Goal: Transaction & Acquisition: Purchase product/service

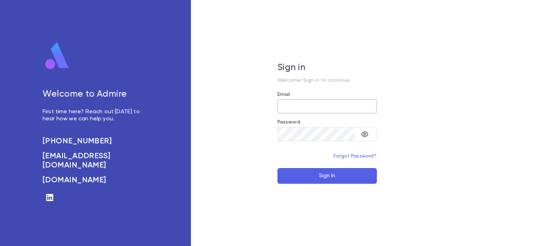
type input "**********"
click at [314, 168] on button "Sign In" at bounding box center [326, 176] width 99 height 16
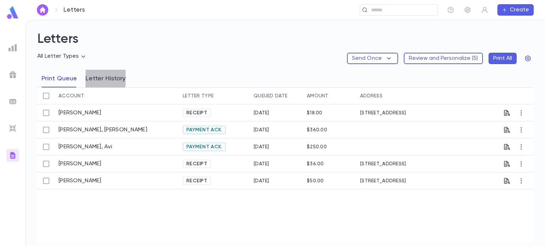
click at [102, 77] on button "Letter History" at bounding box center [105, 79] width 40 height 18
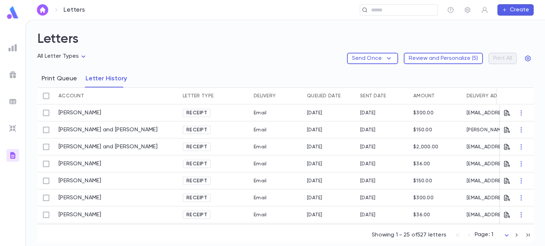
click at [62, 78] on button "Print Queue" at bounding box center [58, 79] width 35 height 18
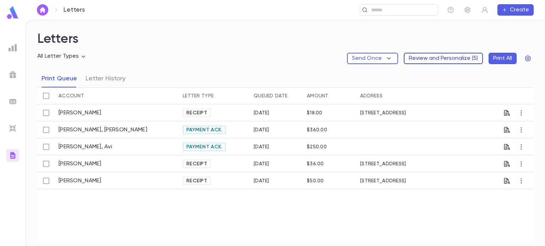
click at [435, 62] on button "Review and Personalize ( 5 )" at bounding box center [443, 58] width 79 height 11
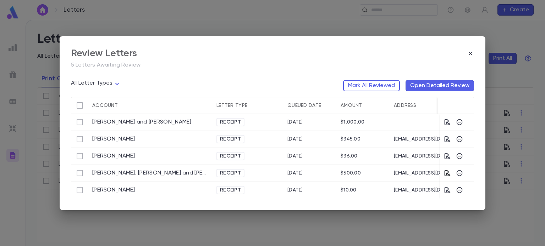
click at [446, 171] on icon "button" at bounding box center [447, 174] width 6 height 6
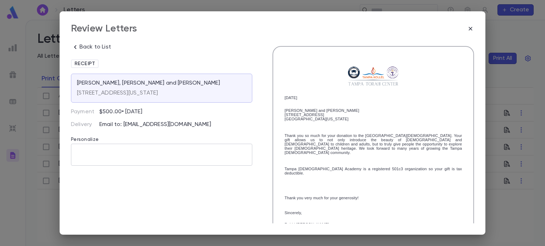
click at [146, 156] on textarea at bounding box center [161, 155] width 171 height 22
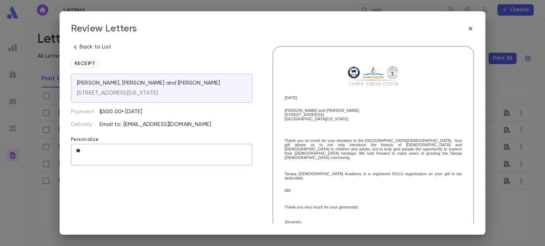
type textarea "*"
click at [119, 153] on textarea "**********" at bounding box center [161, 155] width 170 height 22
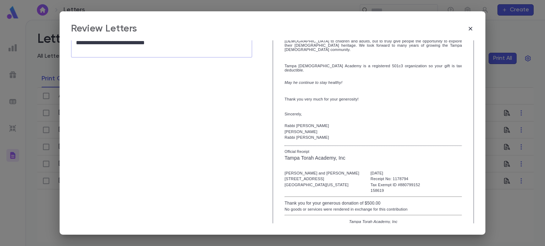
scroll to position [132, 0]
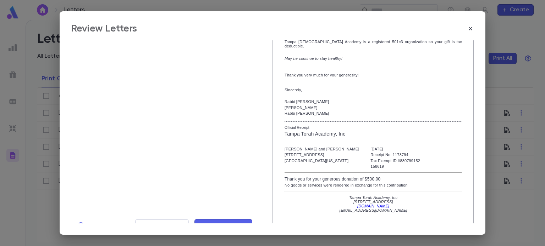
type textarea "**********"
click at [206, 222] on span "Mark Reviewed" at bounding box center [224, 226] width 48 height 8
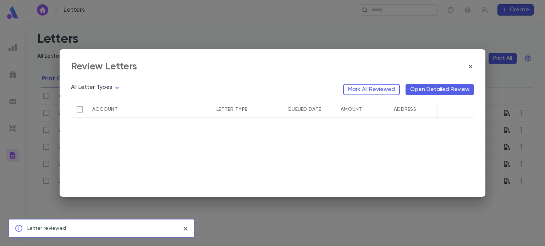
scroll to position [0, 0]
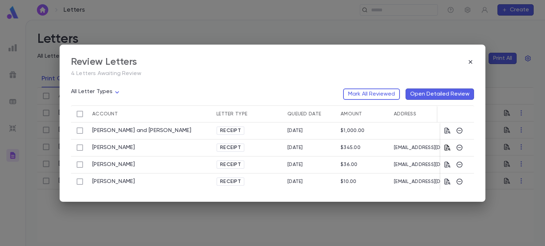
click at [447, 148] on icon "button" at bounding box center [447, 148] width 6 height 6
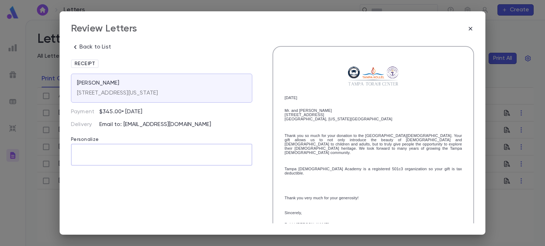
click at [128, 152] on textarea at bounding box center [161, 155] width 171 height 22
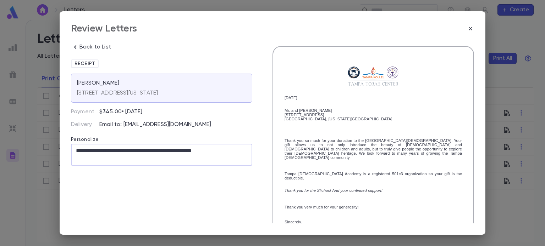
click at [147, 150] on textarea "**********" at bounding box center [161, 155] width 170 height 22
click at [129, 153] on textarea "**********" at bounding box center [161, 155] width 170 height 22
click at [127, 151] on textarea "**********" at bounding box center [161, 155] width 170 height 22
click at [232, 152] on textarea "**********" at bounding box center [161, 155] width 170 height 22
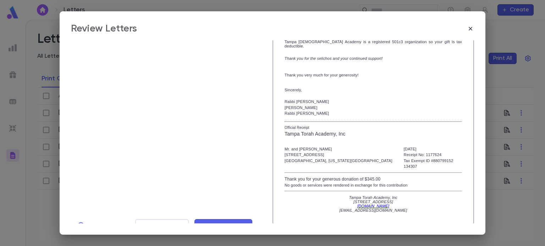
scroll to position [132, 0]
type textarea "**********"
click at [219, 223] on span "Mark Reviewed" at bounding box center [224, 227] width 48 height 8
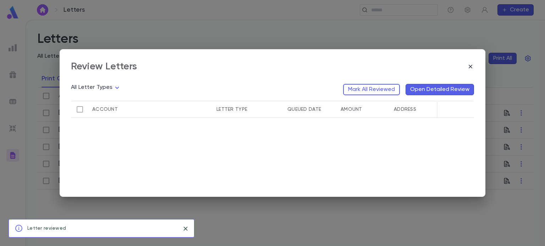
scroll to position [0, 0]
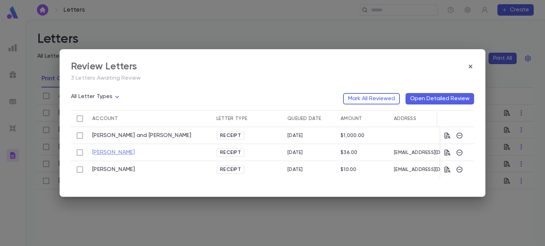
click at [112, 151] on link "[PERSON_NAME]" at bounding box center [113, 152] width 43 height 7
click at [447, 154] on icon "button" at bounding box center [447, 152] width 7 height 7
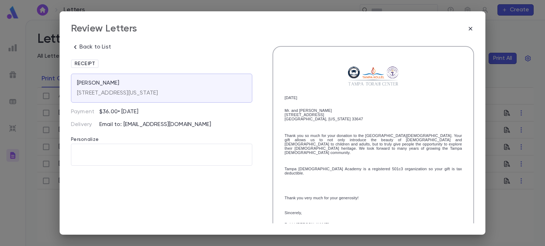
scroll to position [116, 0]
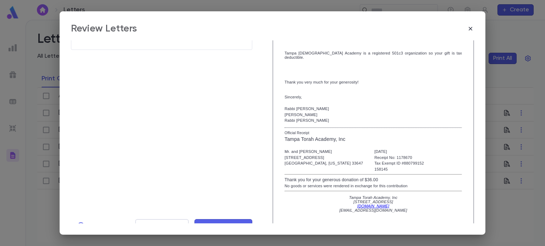
click at [244, 208] on div "Back to List Receipt [PERSON_NAME] [STREET_ADDRESS][US_STATE] Payment $36.00 • …" at bounding box center [161, 81] width 181 height 303
click at [240, 222] on span "Mark Reviewed" at bounding box center [224, 226] width 48 height 8
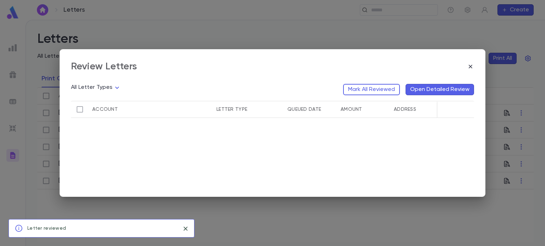
scroll to position [0, 0]
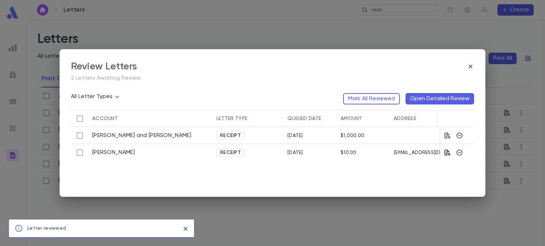
click at [446, 152] on icon "button" at bounding box center [447, 152] width 7 height 7
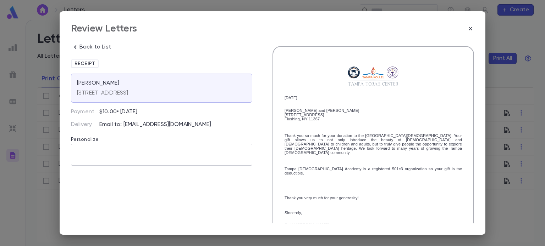
click at [169, 149] on textarea at bounding box center [161, 155] width 171 height 22
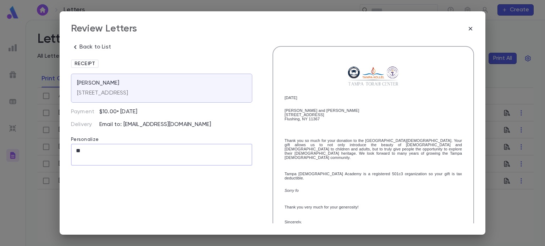
type textarea "*"
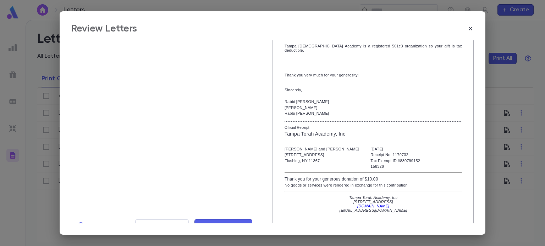
click at [207, 222] on span "Mark Reviewed" at bounding box center [224, 226] width 48 height 8
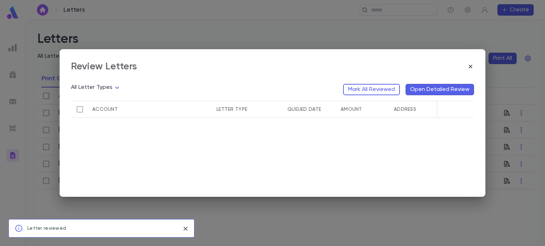
scroll to position [0, 0]
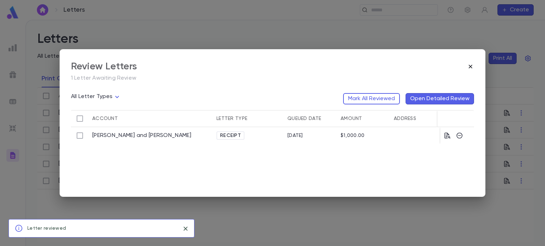
click at [469, 68] on icon "button" at bounding box center [470, 67] width 4 height 4
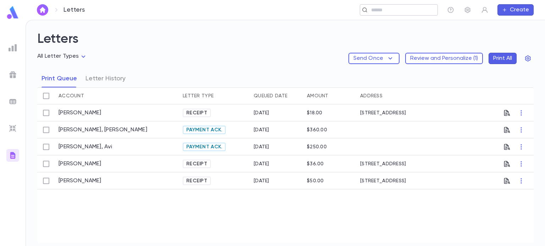
click at [382, 13] on div "​" at bounding box center [399, 9] width 78 height 11
type input "*"
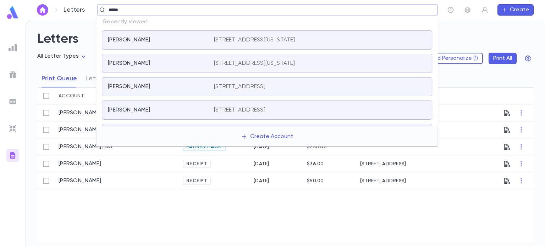
type input "******"
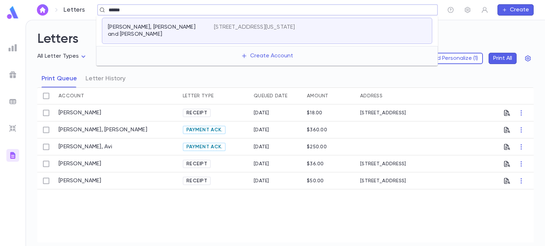
click at [295, 24] on p "[STREET_ADDRESS][US_STATE]" at bounding box center [254, 27] width 81 height 7
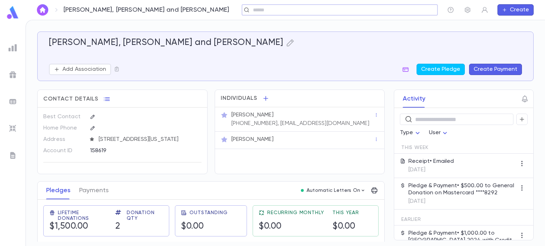
scroll to position [62, 0]
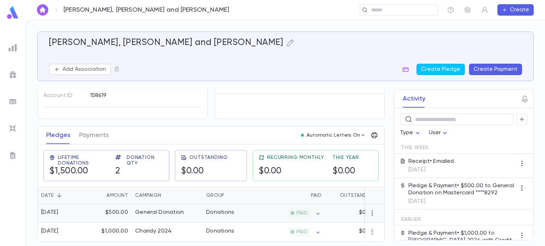
click at [368, 210] on icon "button" at bounding box center [371, 213] width 7 height 7
click at [347, 213] on div at bounding box center [272, 123] width 545 height 246
drag, startPoint x: 347, startPoint y: 213, endPoint x: 326, endPoint y: 217, distance: 22.4
click at [326, 217] on div "$0.00" at bounding box center [351, 213] width 53 height 19
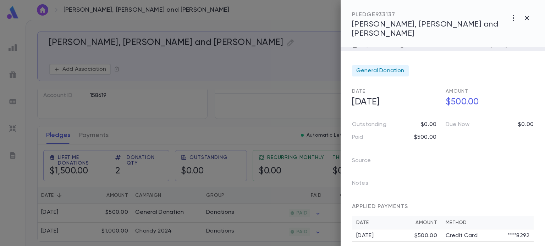
scroll to position [0, 0]
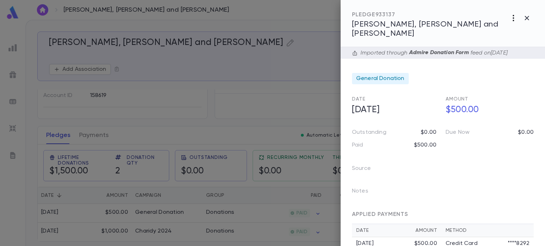
click at [512, 18] on icon "button" at bounding box center [513, 18] width 9 height 9
click at [489, 141] on div at bounding box center [272, 123] width 545 height 246
click at [398, 75] on span "General Donation" at bounding box center [380, 78] width 48 height 7
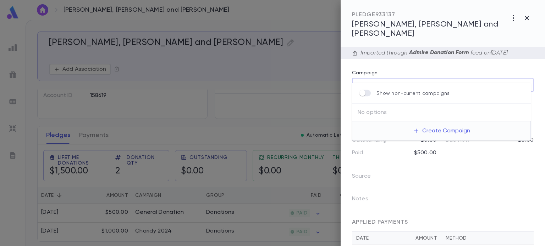
type input "**********"
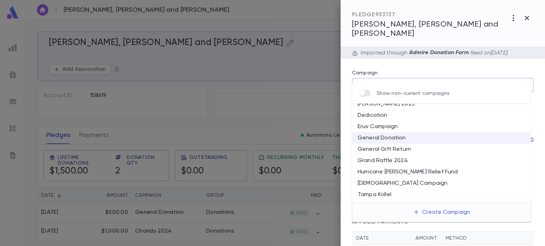
scroll to position [71, 0]
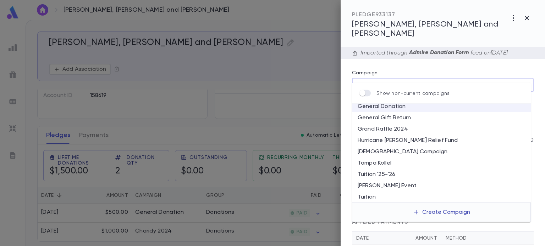
click at [427, 212] on button "Create Campaign" at bounding box center [441, 212] width 68 height 13
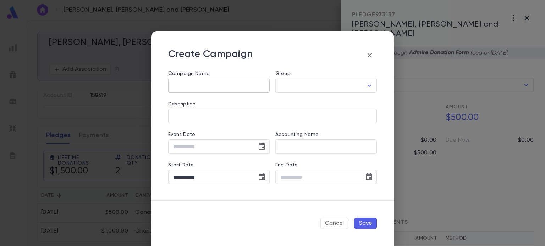
click at [194, 89] on input "Campaign Name" at bounding box center [218, 86] width 101 height 14
type input "**********"
click at [292, 85] on input "Group" at bounding box center [320, 85] width 84 height 13
click at [295, 100] on li "Donations" at bounding box center [325, 101] width 101 height 11
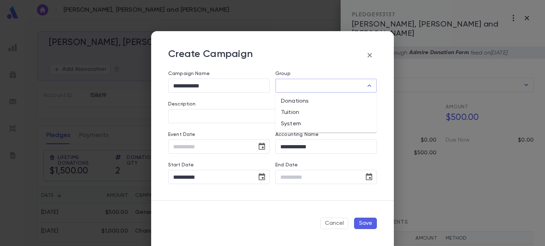
type input "*********"
click at [169, 113] on input "Description" at bounding box center [272, 117] width 208 height 14
click at [368, 226] on button "Save" at bounding box center [365, 223] width 23 height 11
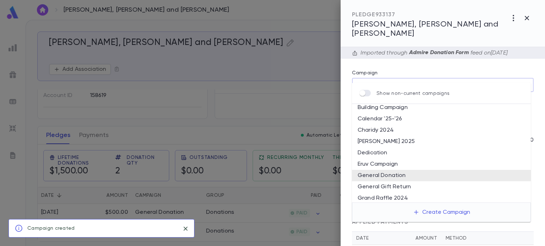
scroll to position [59, 0]
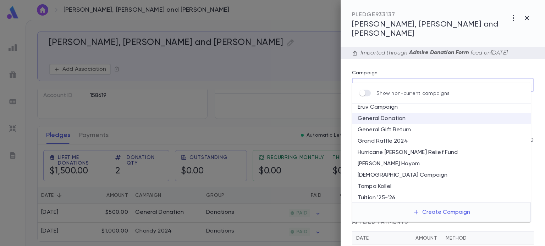
click at [392, 162] on li "[PERSON_NAME] Hayom" at bounding box center [441, 164] width 179 height 11
type input "**********"
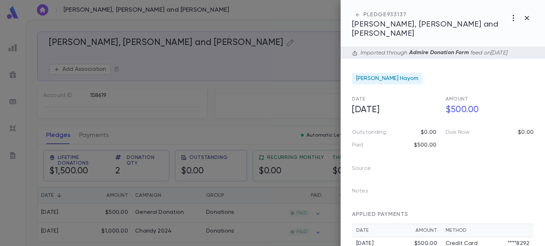
scroll to position [8, 0]
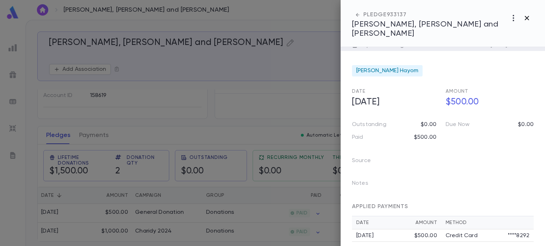
click at [529, 20] on icon "button" at bounding box center [526, 18] width 9 height 9
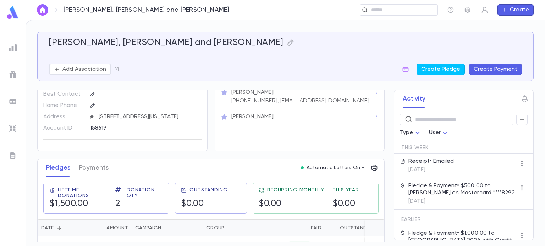
scroll to position [0, 0]
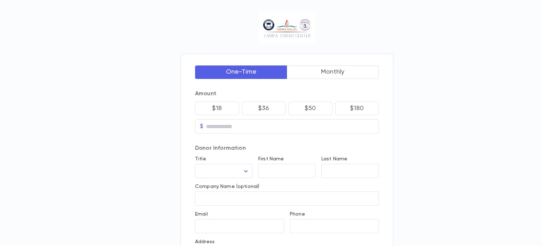
click at [217, 23] on div at bounding box center [286, 28] width 213 height 34
click at [326, 71] on button "Monthly" at bounding box center [333, 72] width 92 height 13
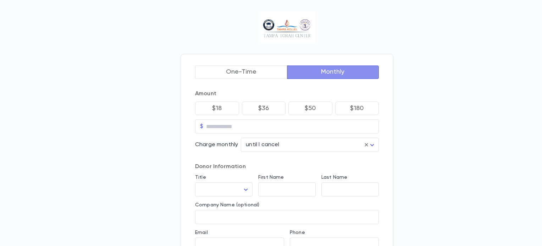
click at [322, 72] on button "Monthly" at bounding box center [333, 72] width 92 height 13
